Goal: Book appointment/travel/reservation

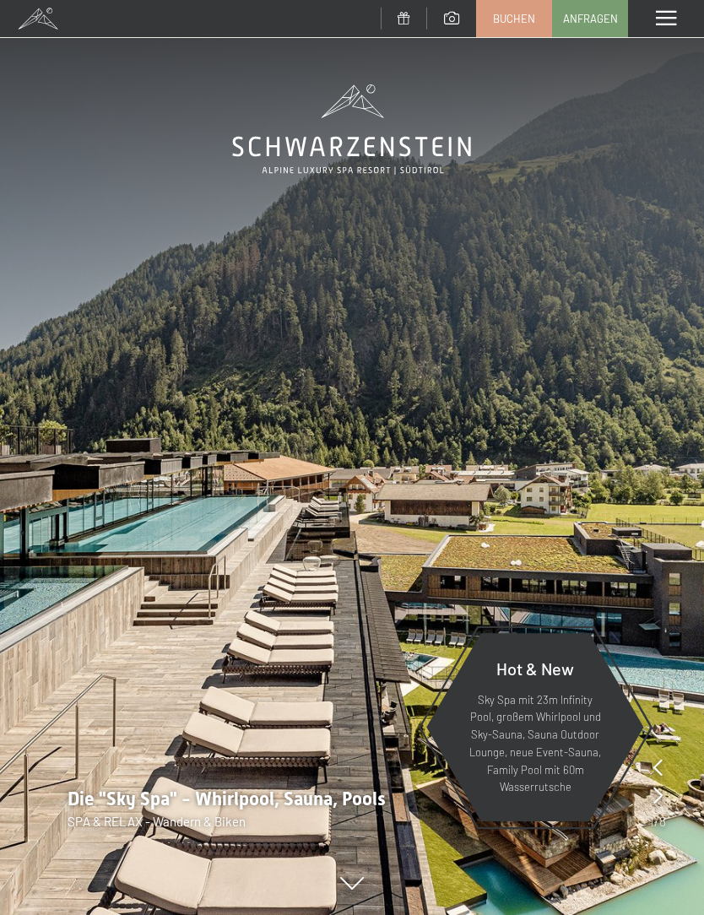
click at [518, 18] on span "Buchen" at bounding box center [514, 18] width 42 height 15
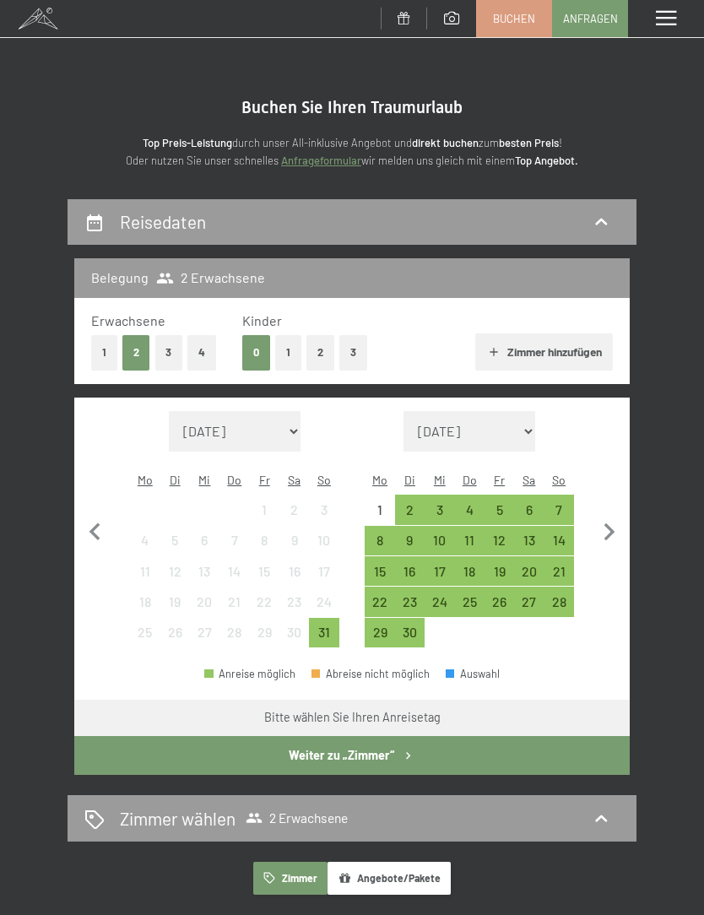
click at [607, 521] on icon "button" at bounding box center [609, 532] width 35 height 35
select select "2025-09-01"
select select "2025-10-01"
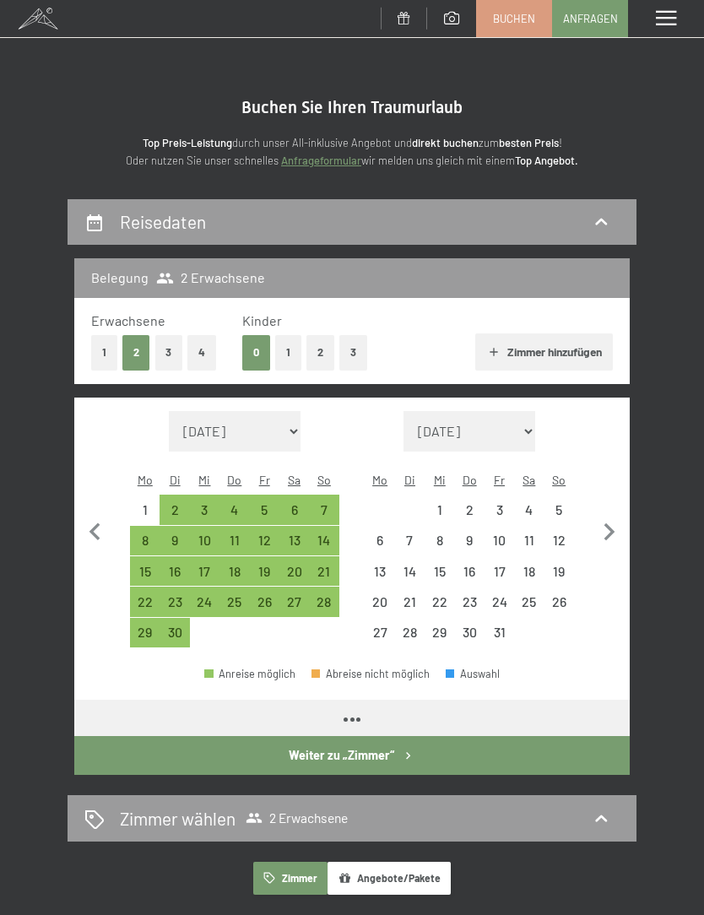
select select "2025-09-01"
select select "2025-10-01"
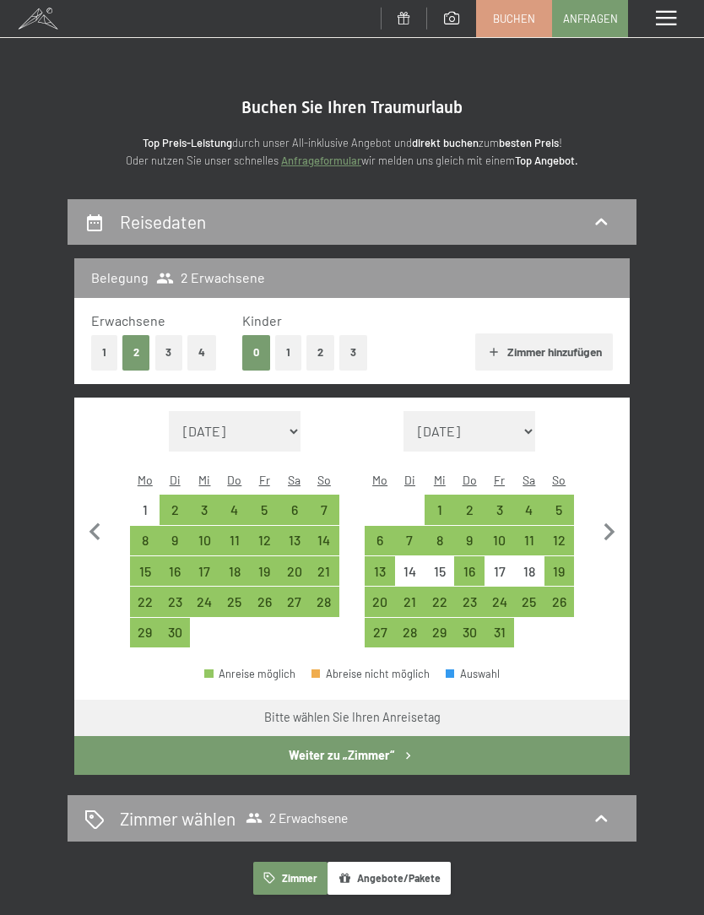
click at [448, 565] on div "15" at bounding box center [439, 578] width 26 height 26
select select "2025-09-01"
select select "2025-10-01"
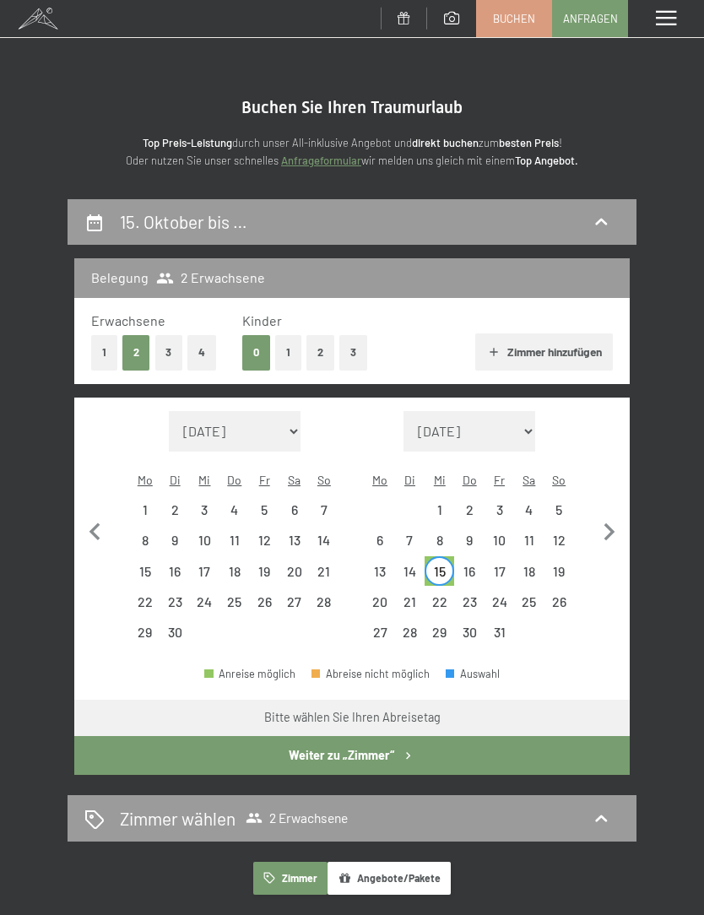
click at [502, 565] on div "17" at bounding box center [499, 578] width 26 height 26
select select "2025-09-01"
select select "2025-10-01"
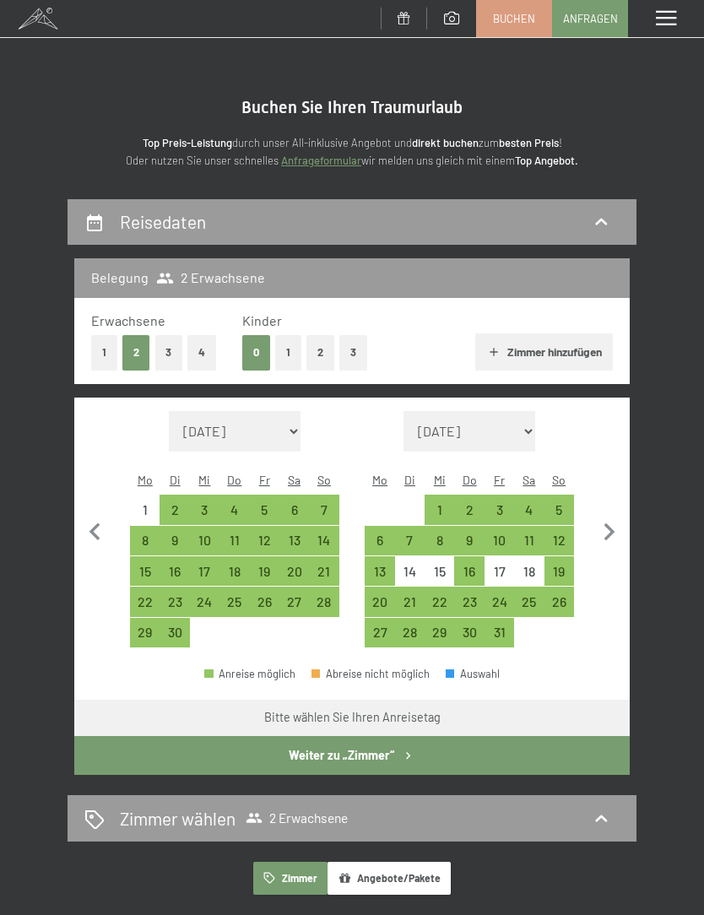
select select "2025-09-01"
select select "2025-10-01"
click at [608, 521] on icon "button" at bounding box center [609, 532] width 35 height 35
select select "2025-10-01"
select select "2025-11-01"
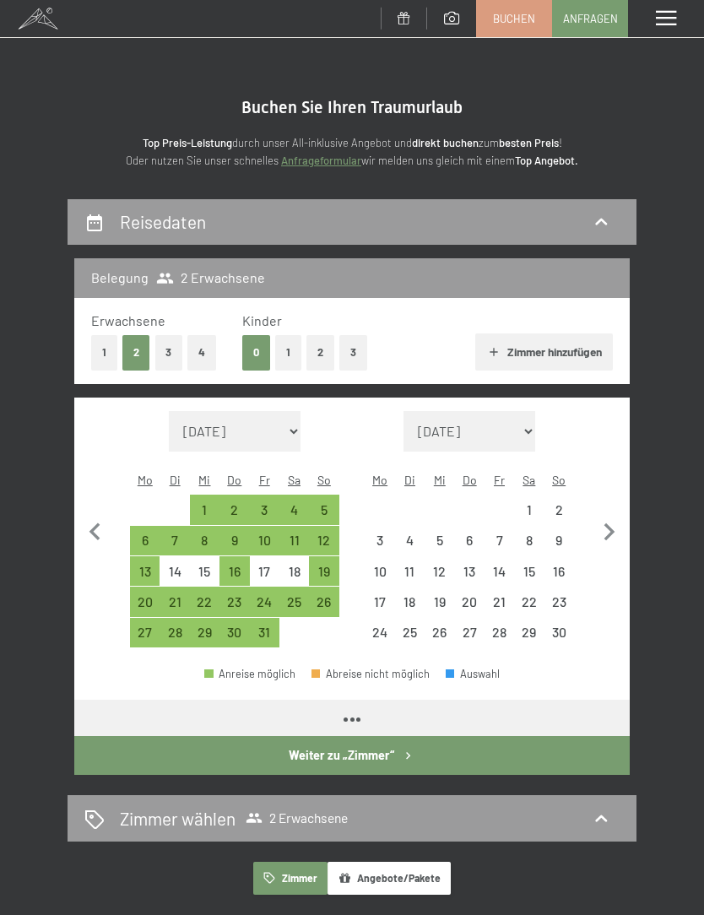
select select "2025-10-01"
select select "2025-11-01"
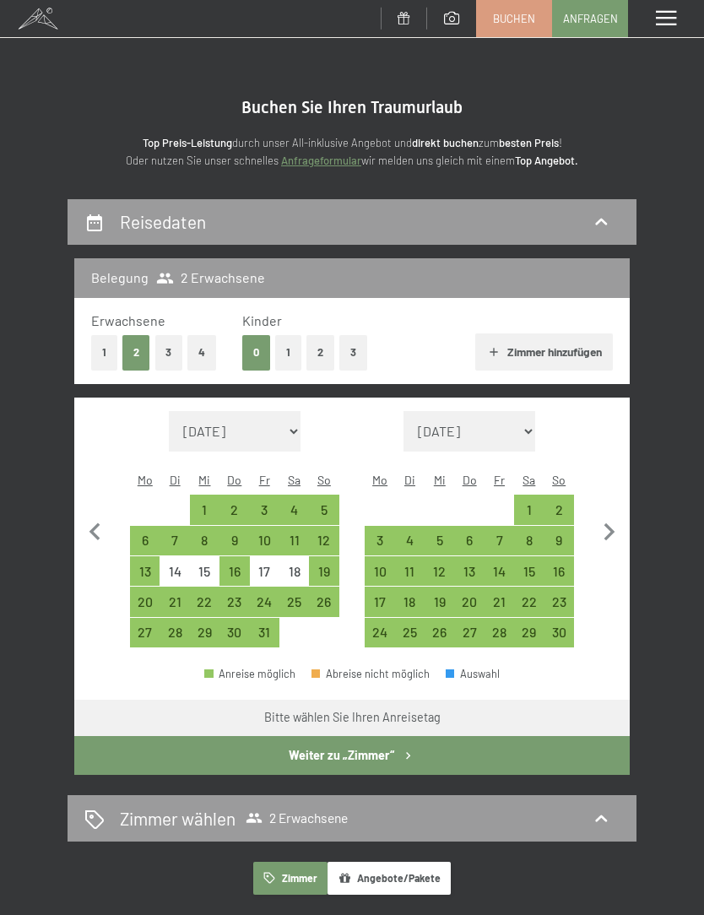
click at [611, 532] on icon "button" at bounding box center [609, 532] width 35 height 35
select select "2025-11-01"
select select "2025-12-01"
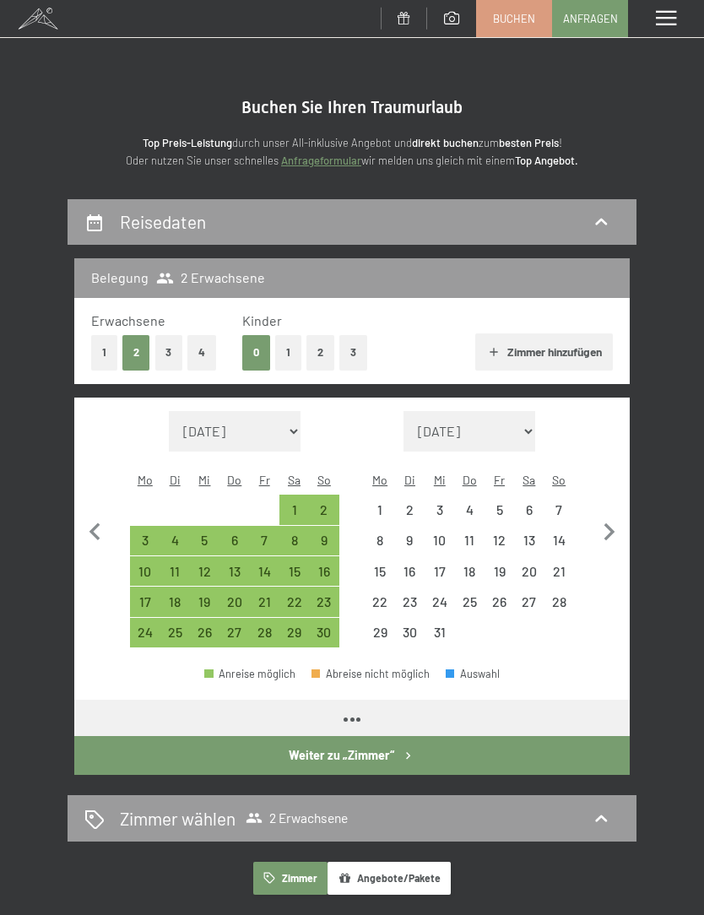
select select "2025-11-01"
select select "2025-12-01"
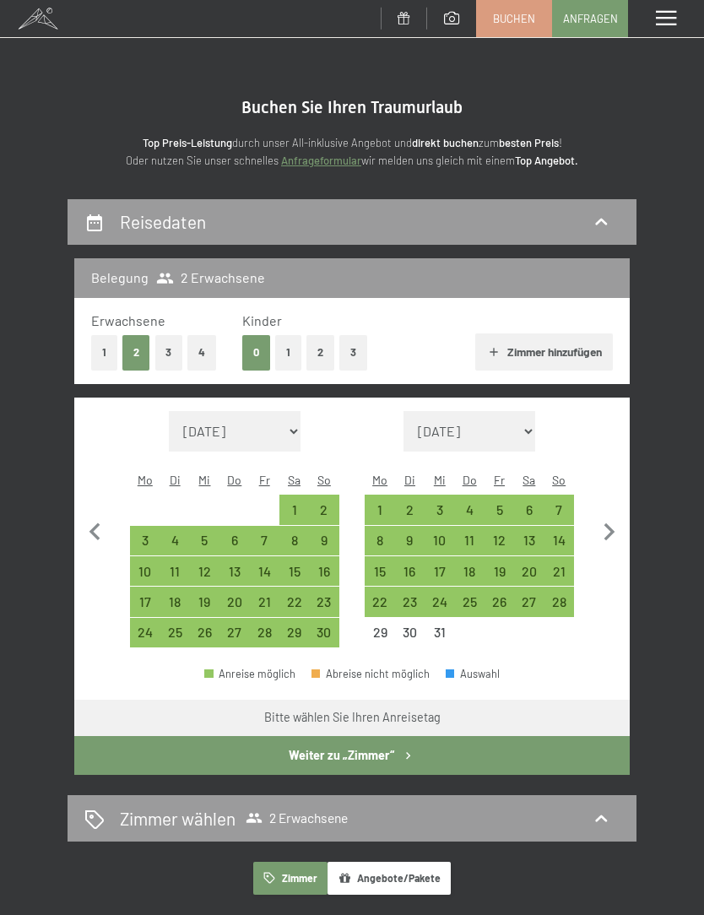
click at [612, 528] on icon "button" at bounding box center [609, 532] width 35 height 35
select select "2025-12-01"
select select "2026-01-01"
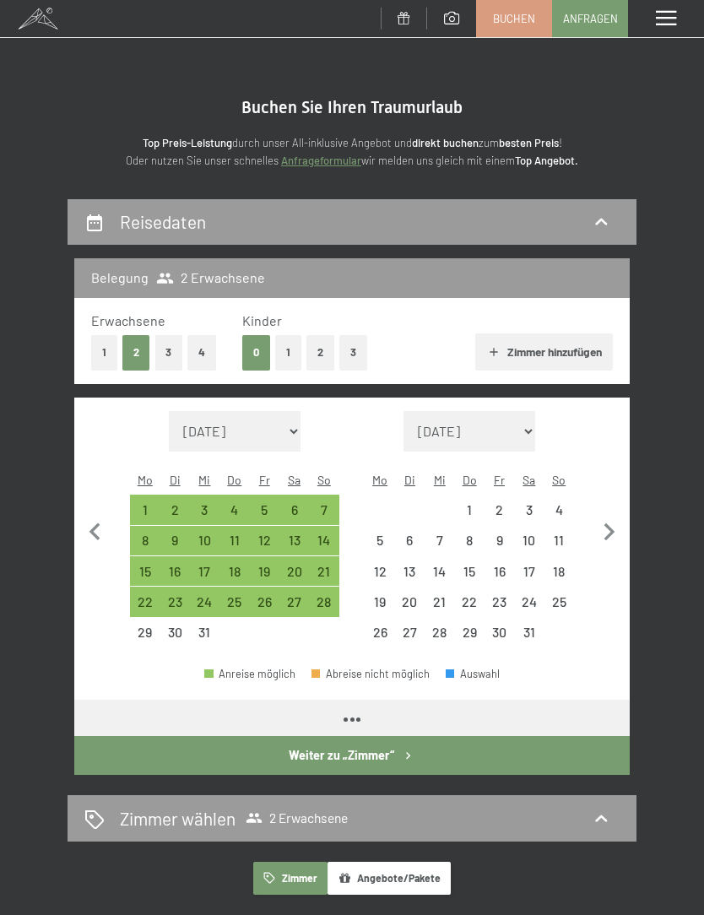
select select "2025-12-01"
select select "2026-01-01"
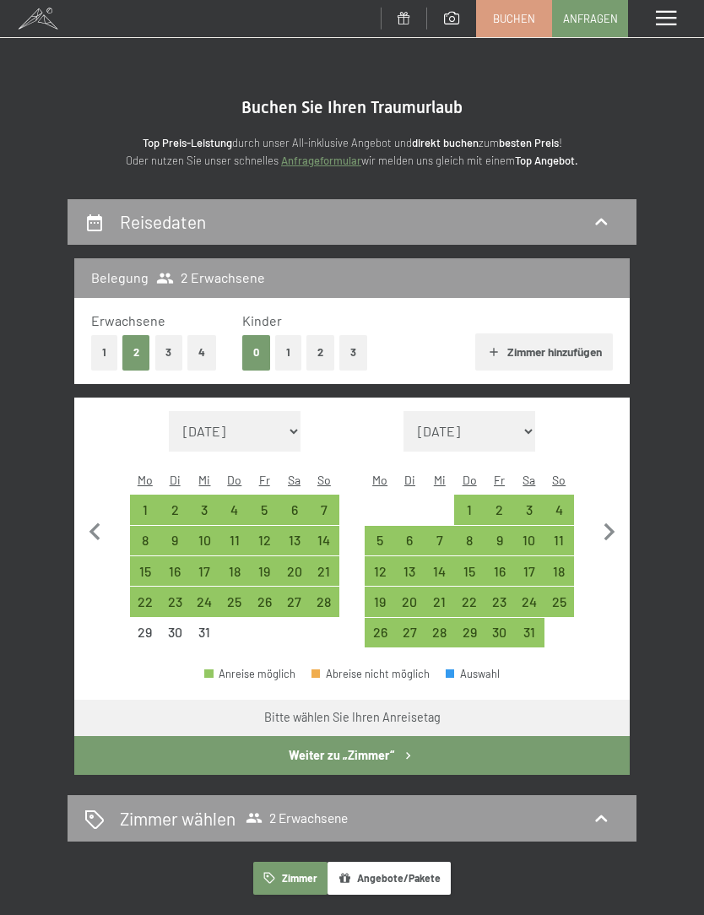
click at [611, 529] on icon "button" at bounding box center [609, 532] width 35 height 35
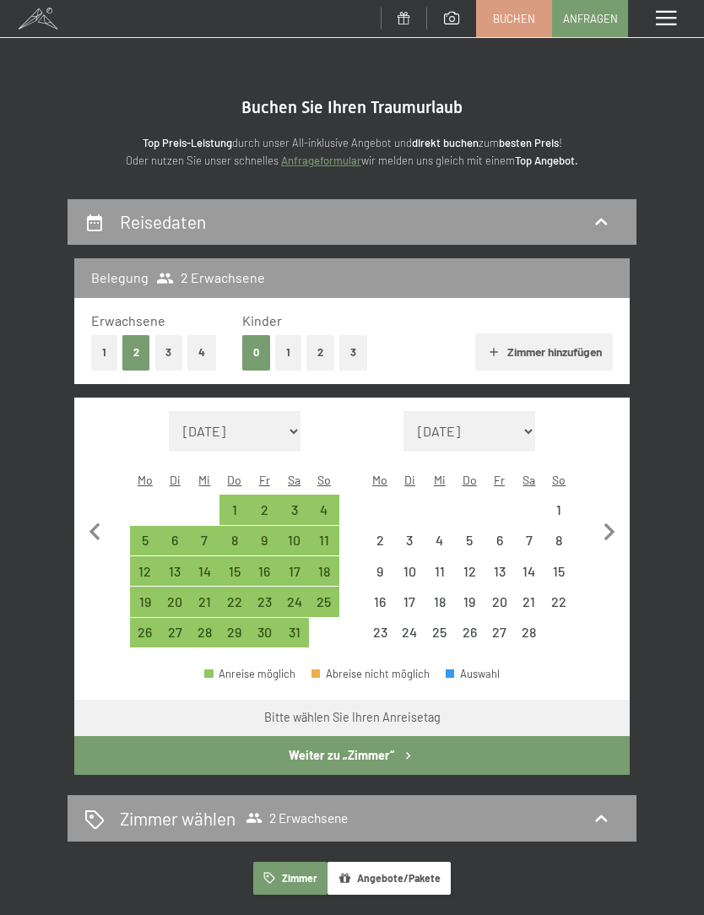
select select "2026-01-01"
select select "2026-02-01"
select select "2026-01-01"
select select "2026-02-01"
